Goal: Unclear

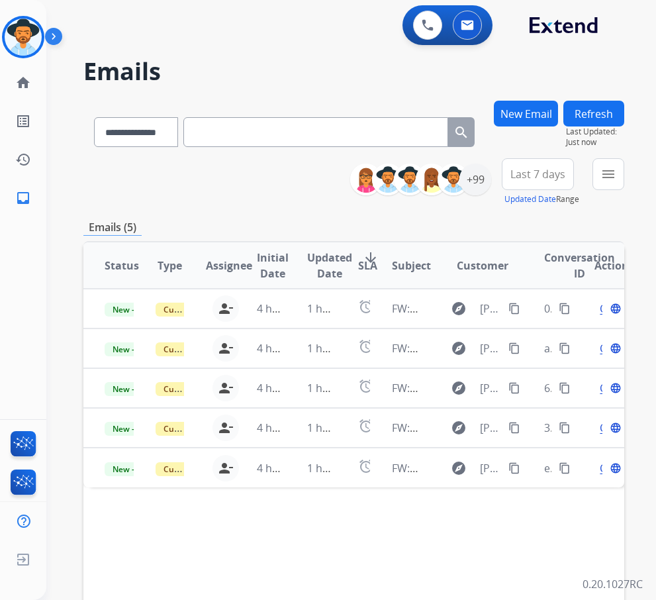
select select "**********"
click at [36, 30] on img at bounding box center [23, 37] width 37 height 37
